Goal: Navigation & Orientation: Find specific page/section

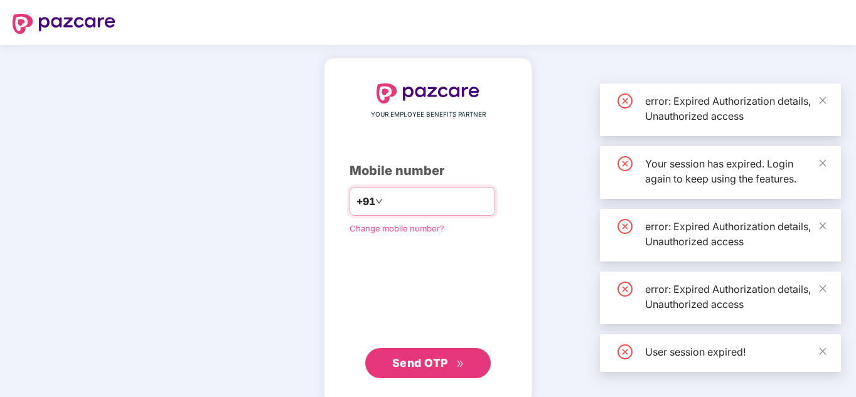
click at [429, 203] on input "number" at bounding box center [437, 202] width 103 height 20
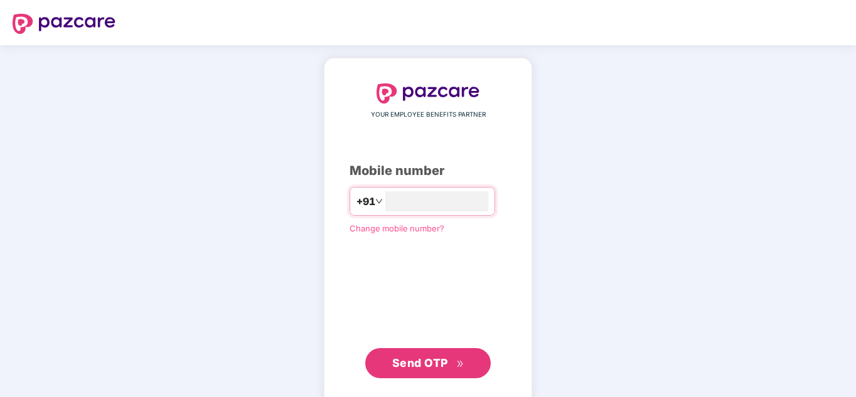
type input "**********"
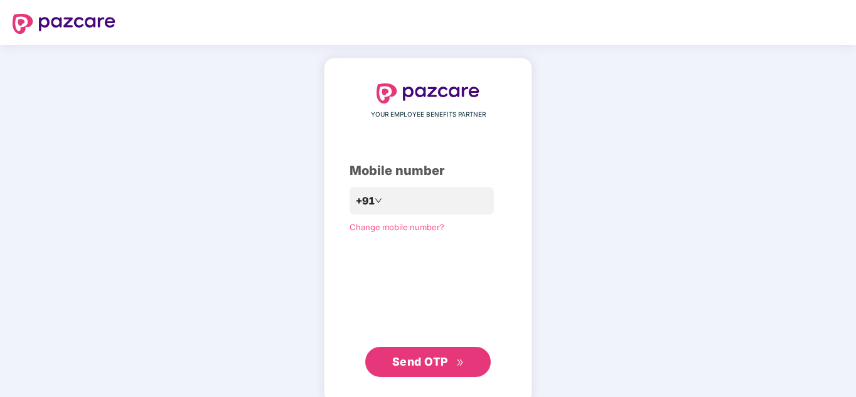
click at [434, 375] on button "Send OTP" at bounding box center [428, 362] width 126 height 30
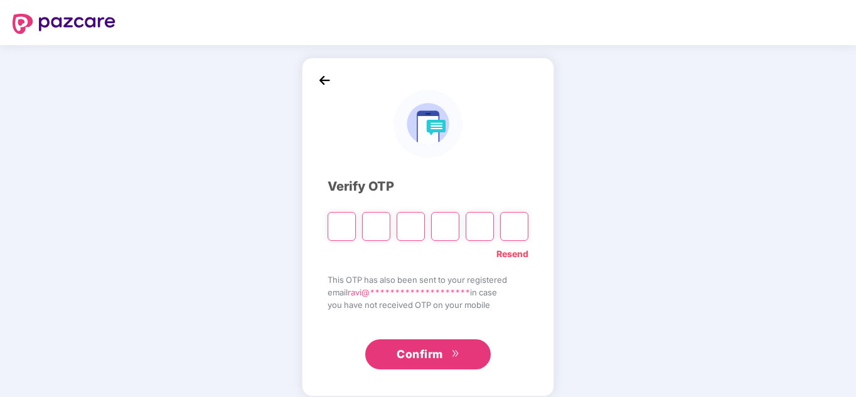
type input "*"
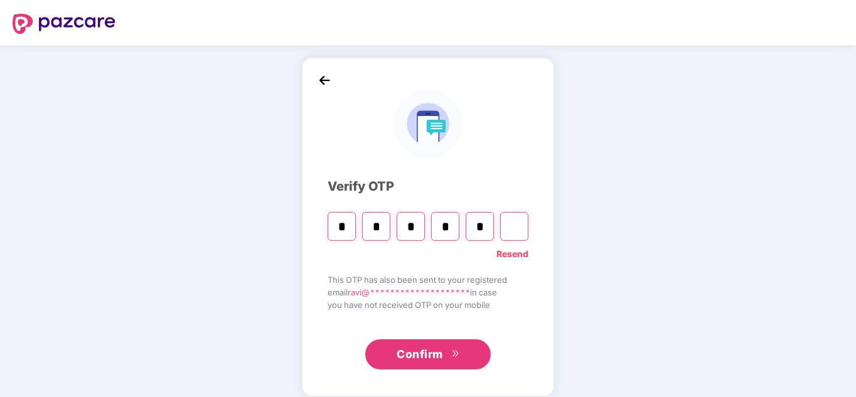
type input "*"
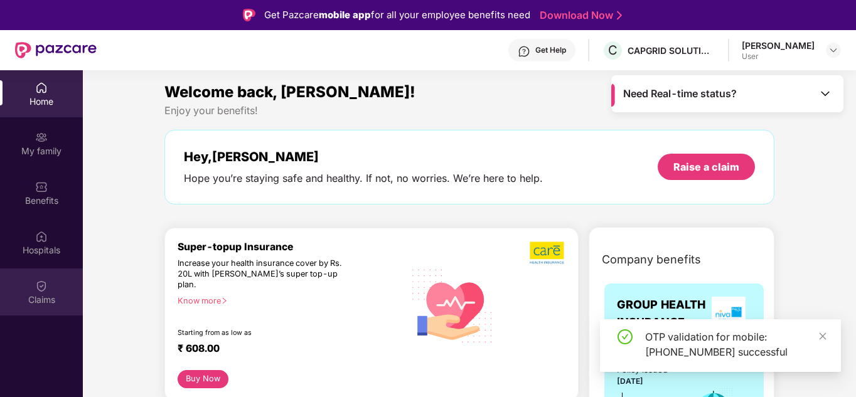
click at [44, 281] on img at bounding box center [41, 286] width 13 height 13
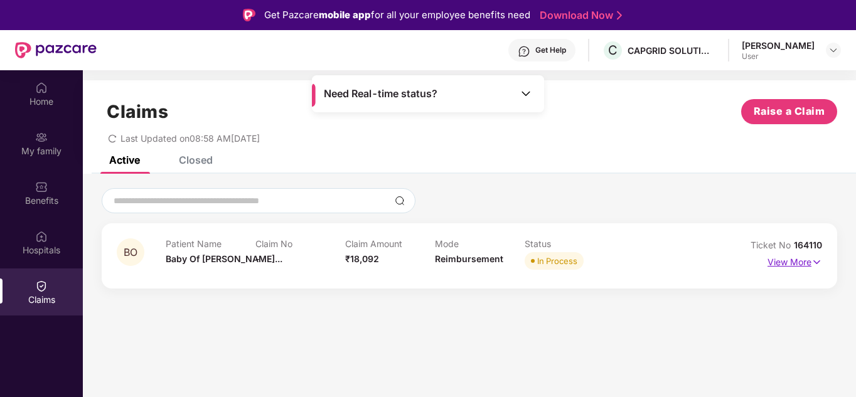
click at [796, 258] on p "View More" at bounding box center [795, 260] width 55 height 17
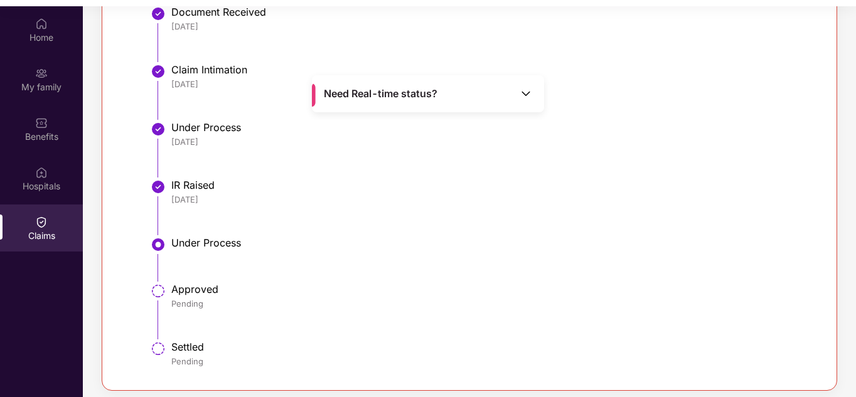
scroll to position [70, 0]
